Goal: Subscribe to service/newsletter

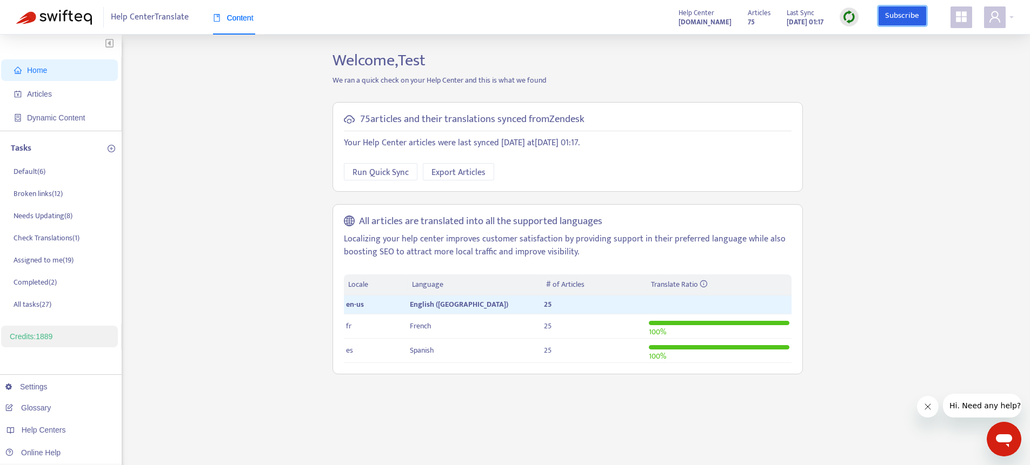
click at [902, 22] on link "Subscribe" at bounding box center [902, 15] width 48 height 19
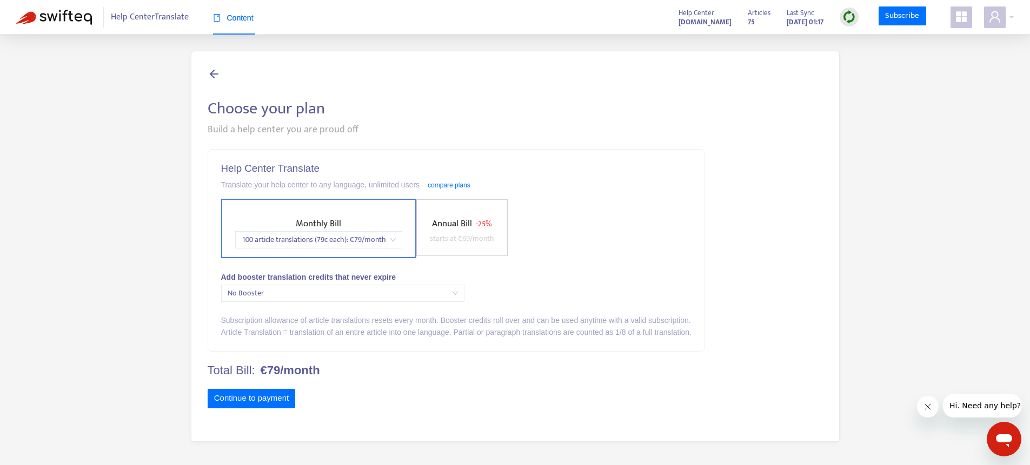
click at [339, 298] on span "No Booster" at bounding box center [343, 293] width 230 height 16
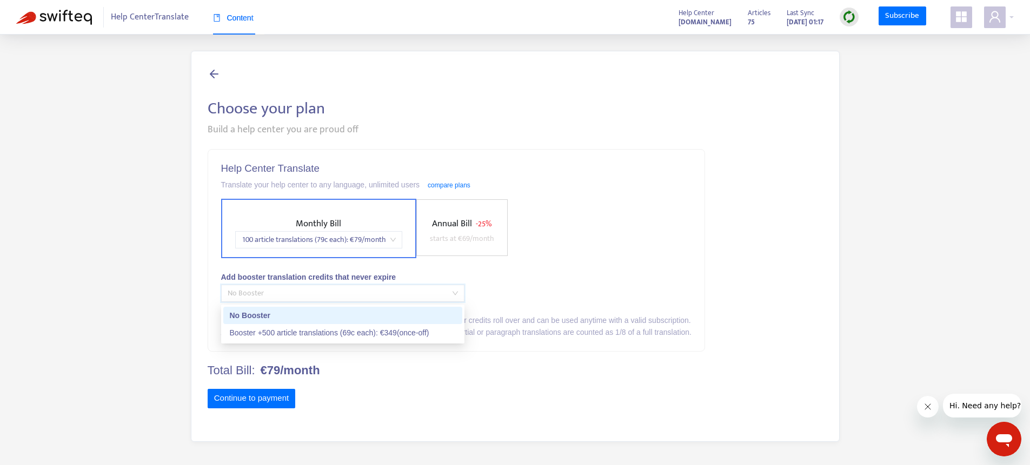
click at [584, 283] on div "Add booster translation credits that never expire" at bounding box center [456, 277] width 470 height 12
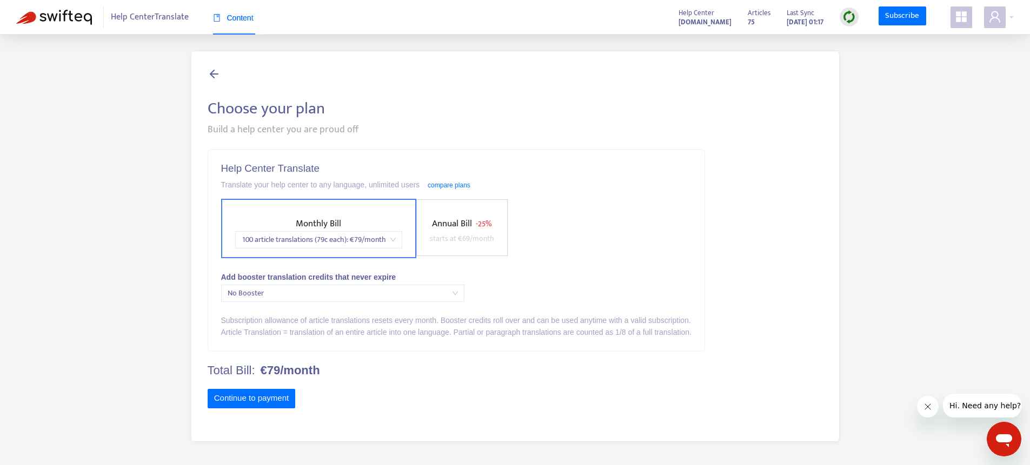
click at [209, 73] on icon at bounding box center [214, 74] width 13 height 14
